Goal: Find specific page/section: Find specific page/section

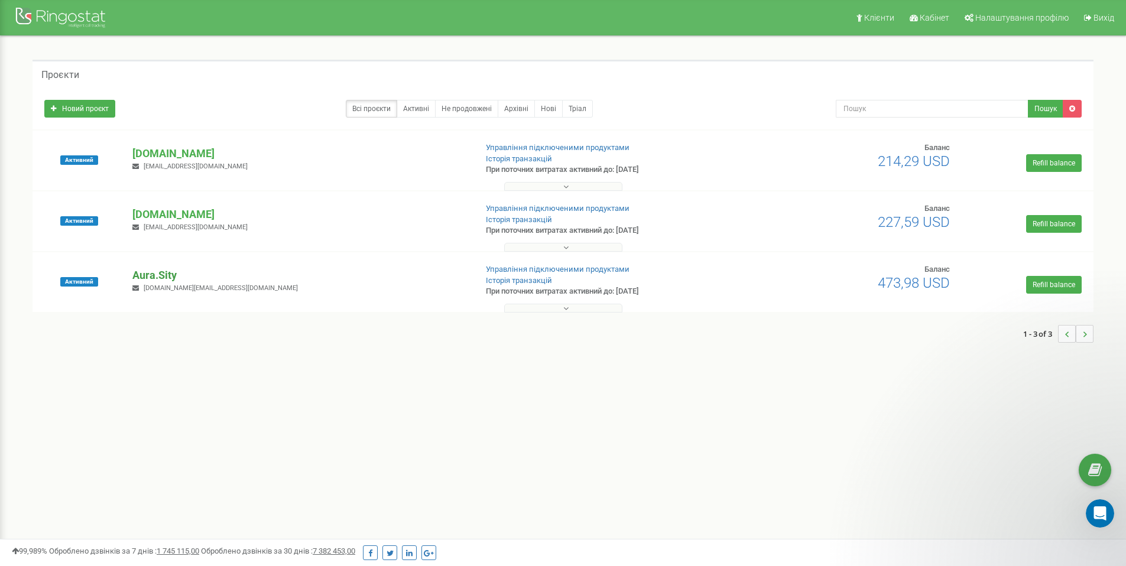
click at [157, 272] on p "Aura.Sity" at bounding box center [299, 275] width 334 height 15
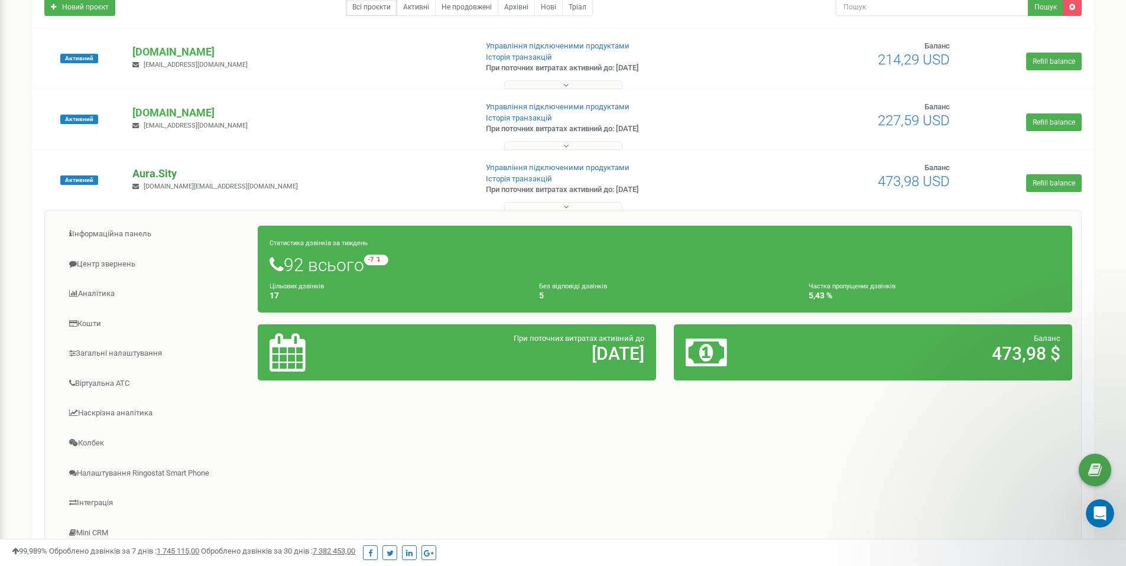
scroll to position [103, 0]
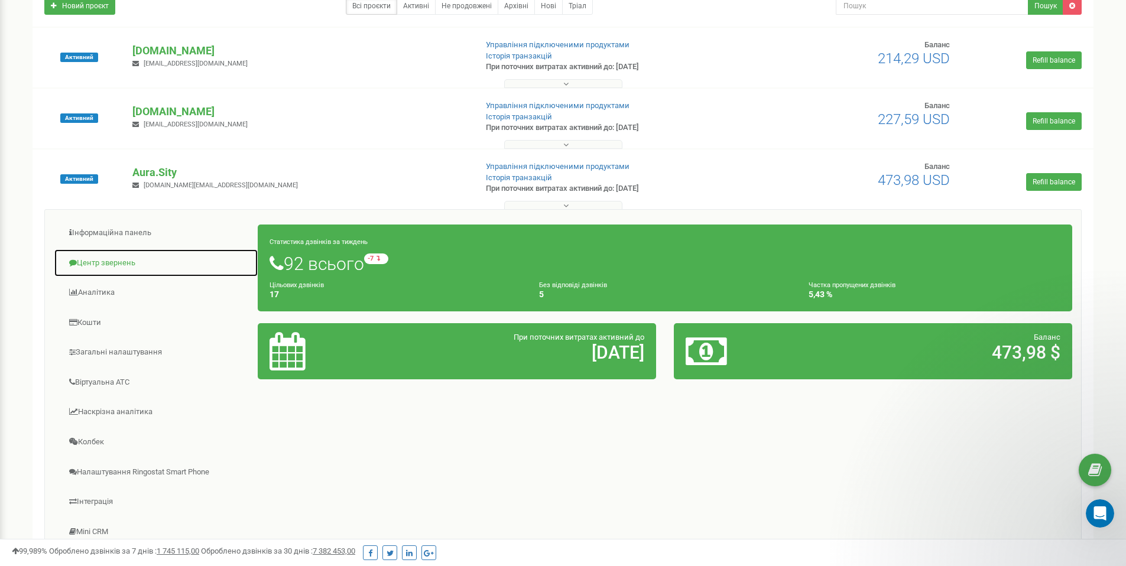
click at [138, 266] on link "Центр звернень" at bounding box center [156, 263] width 205 height 29
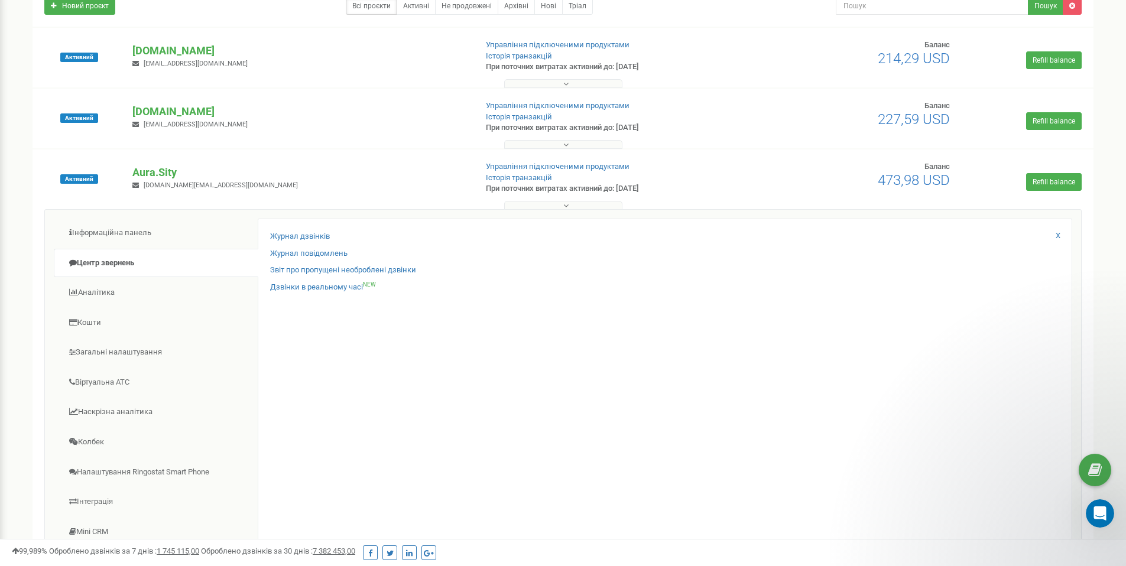
click at [294, 229] on div "Журнал дзвінків Журнал повідомлень Звіт про пропущені необроблені дзвінки Дзвін…" at bounding box center [665, 404] width 815 height 371
click at [292, 234] on link "Журнал дзвінків" at bounding box center [300, 236] width 60 height 11
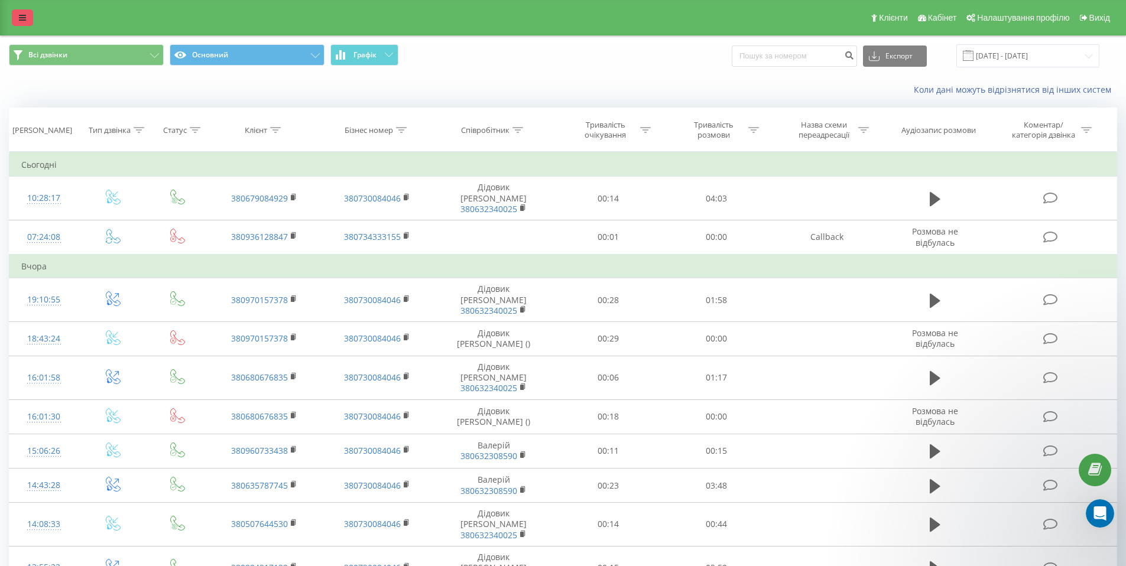
click at [15, 21] on link at bounding box center [22, 17] width 21 height 17
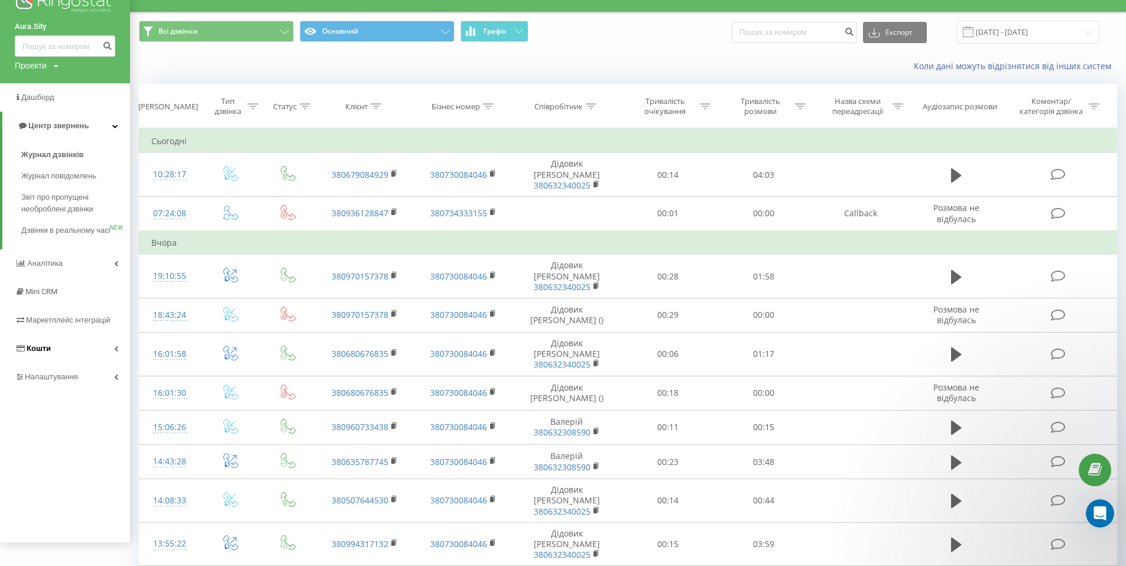
scroll to position [25, 0]
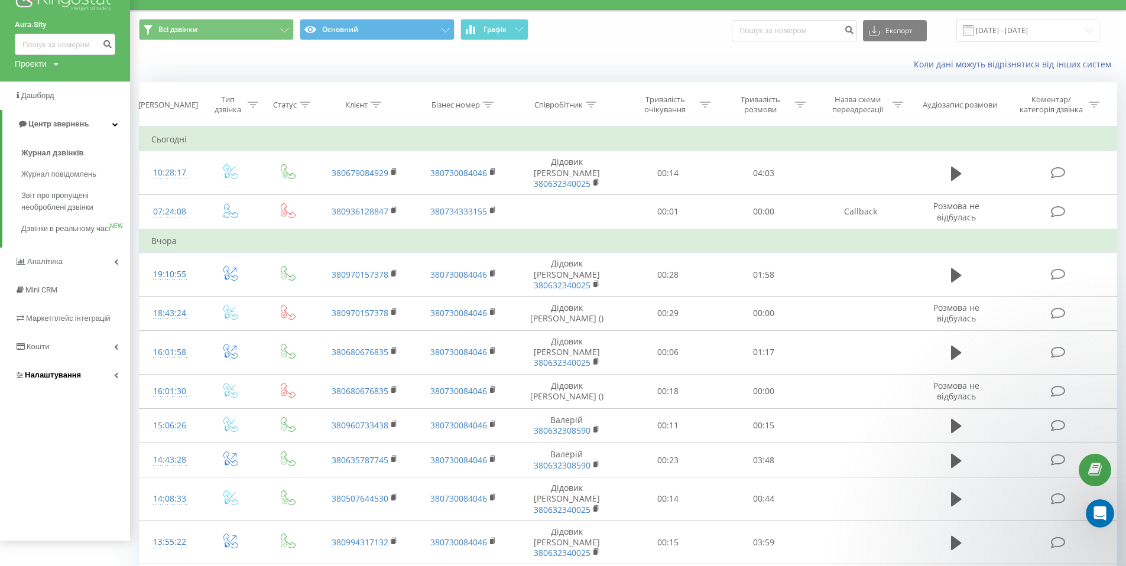
click at [60, 380] on span "Налаштування" at bounding box center [53, 375] width 56 height 9
